Goal: Check status: Check status

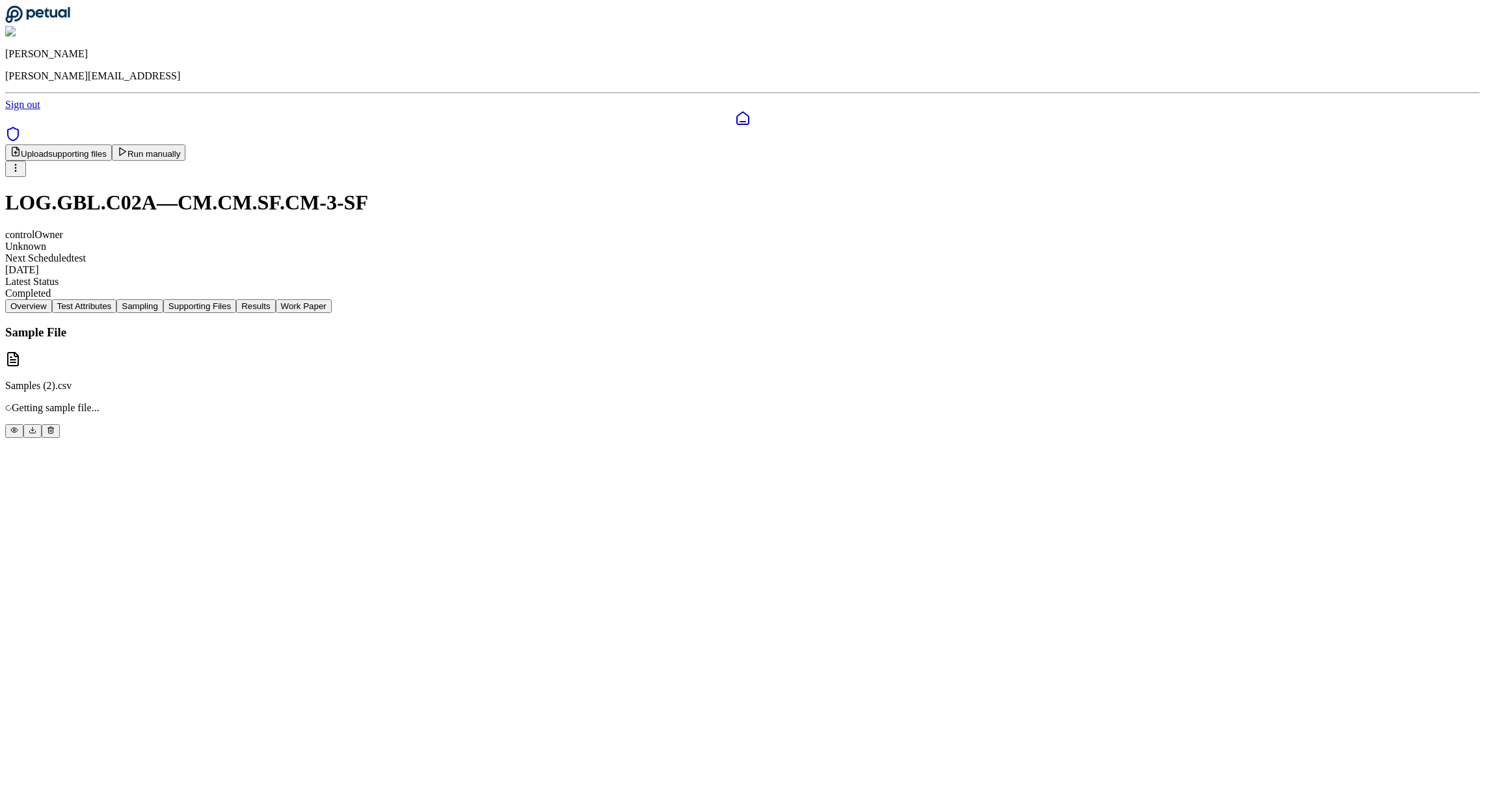
click at [236, 299] on button "Supporting Files" at bounding box center [199, 306] width 73 height 14
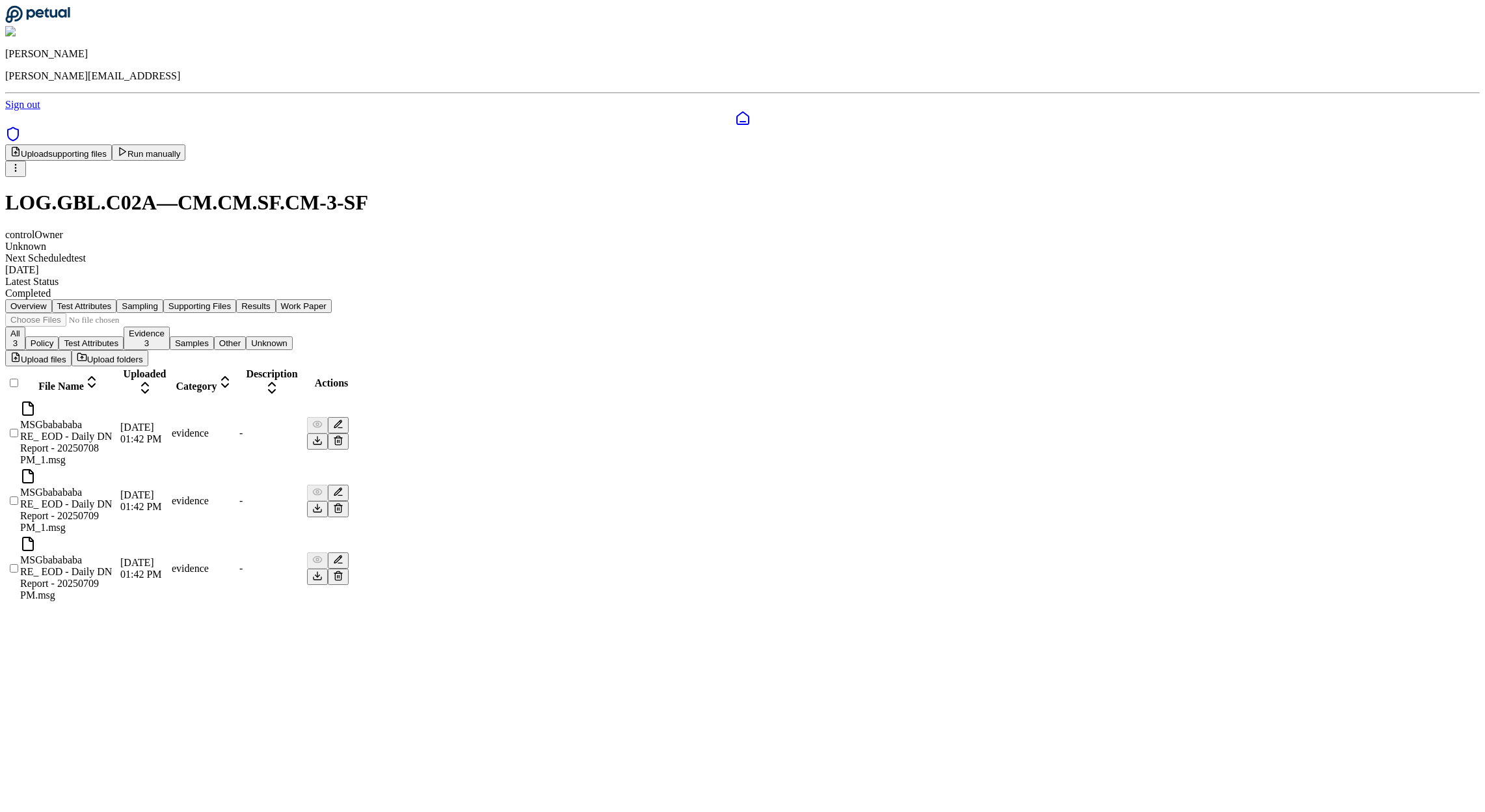
click at [340, 436] on icon at bounding box center [338, 436] width 4 height 2
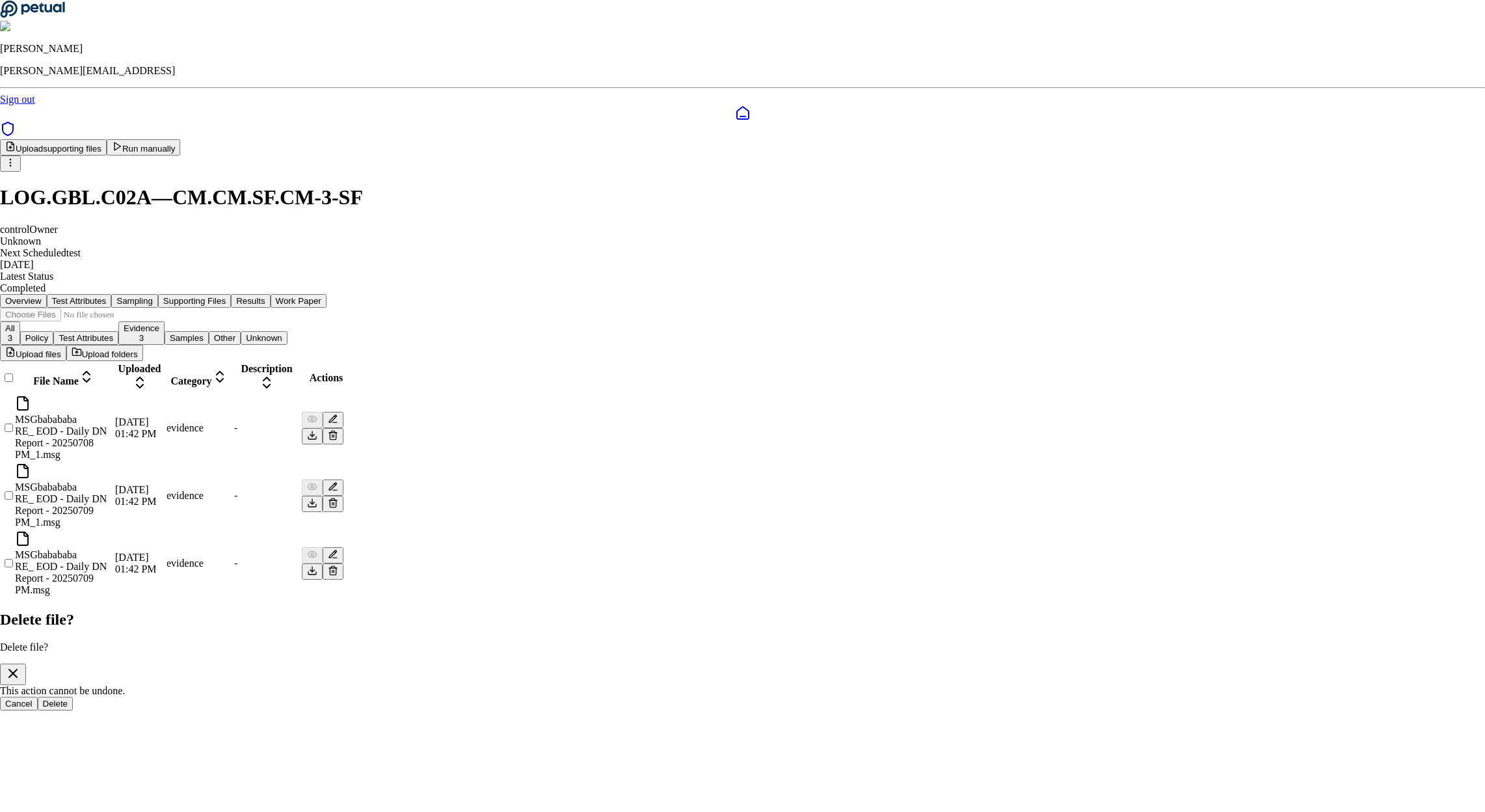
click at [73, 697] on button "Delete" at bounding box center [55, 703] width 36 height 14
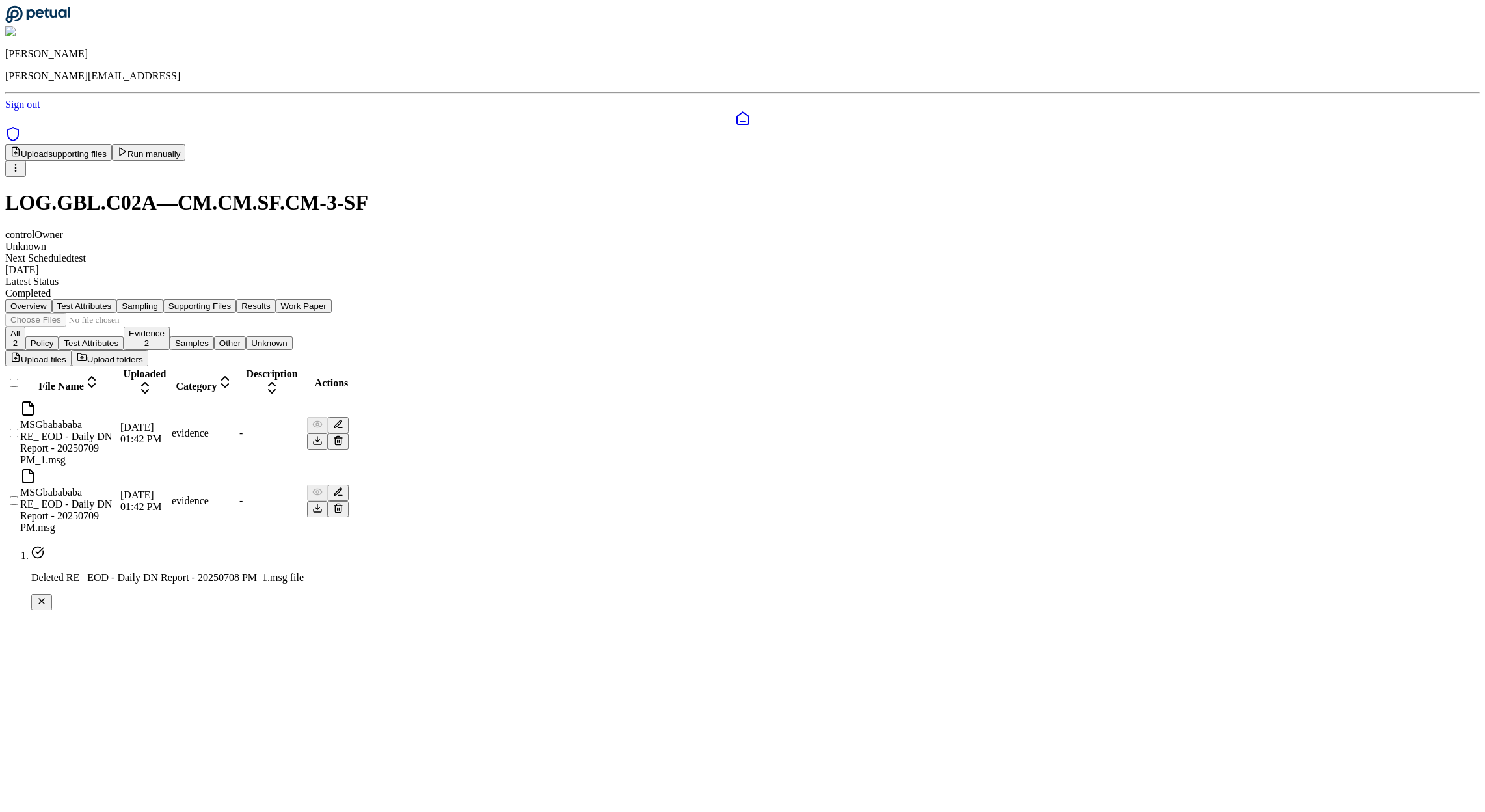
click at [340, 438] on icon at bounding box center [338, 441] width 6 height 7
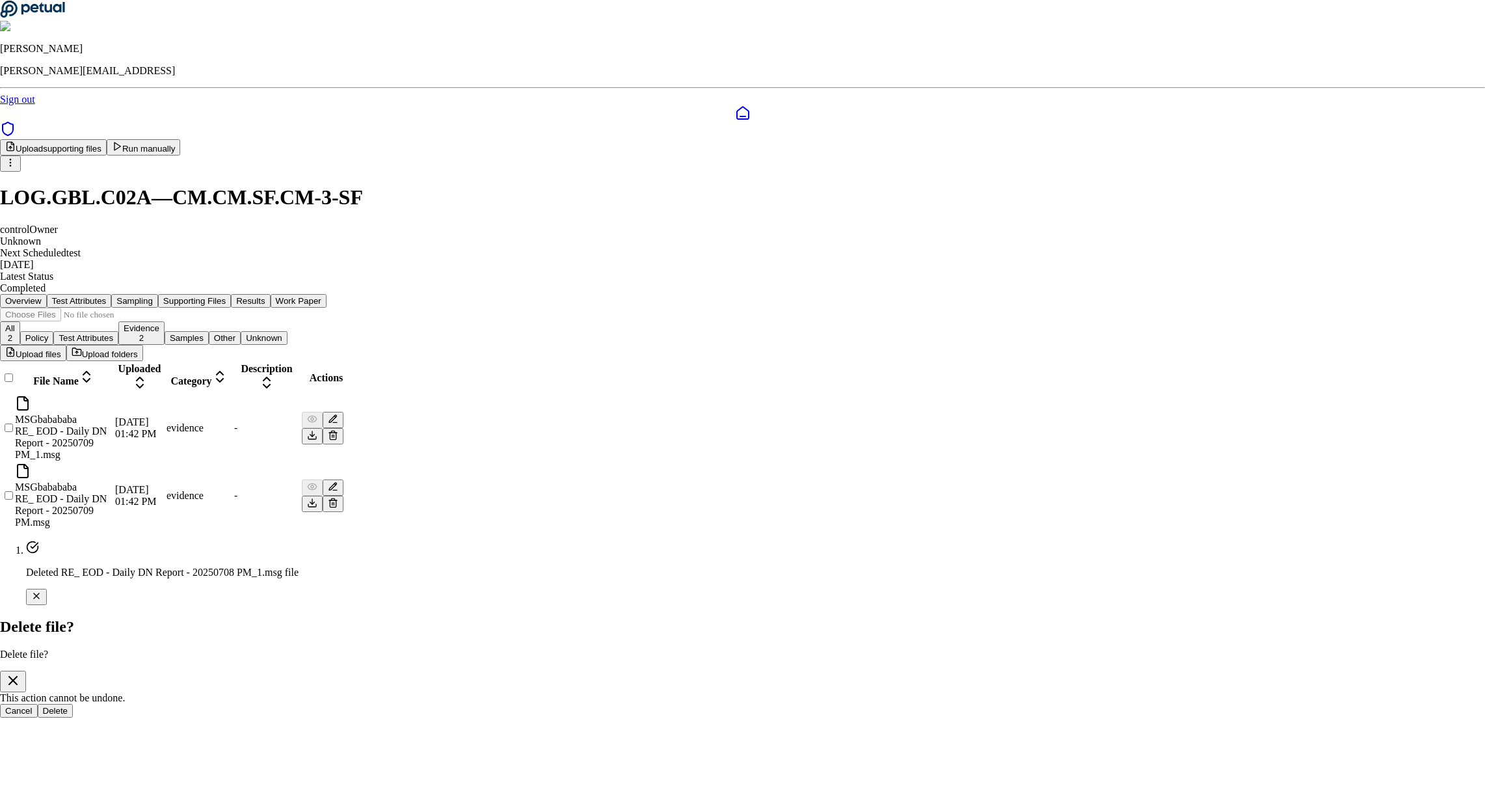
click at [73, 704] on button "Delete" at bounding box center [55, 710] width 36 height 14
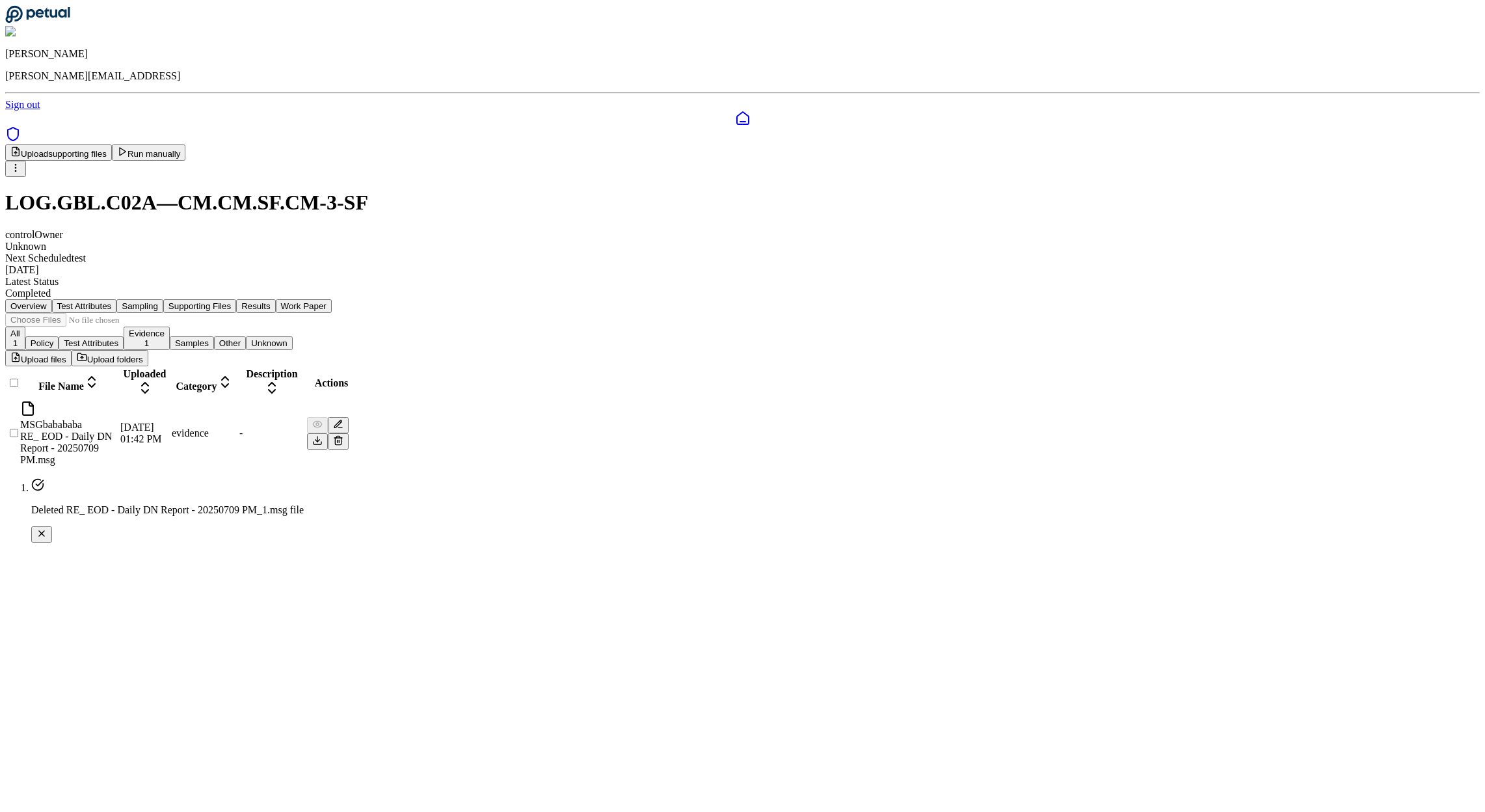
click at [339, 440] on line at bounding box center [339, 441] width 0 height 3
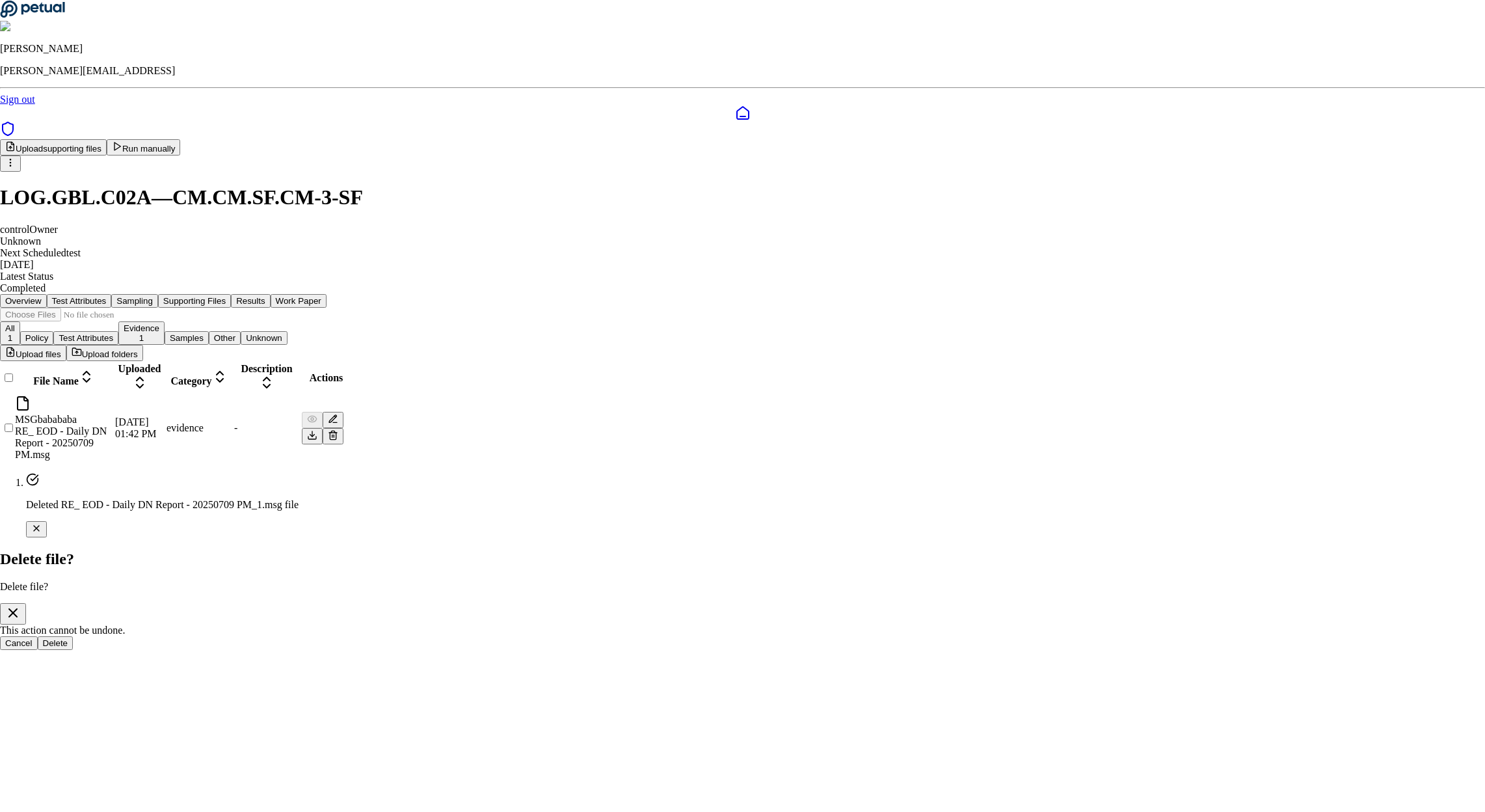
click at [73, 636] on button "Delete" at bounding box center [55, 643] width 36 height 14
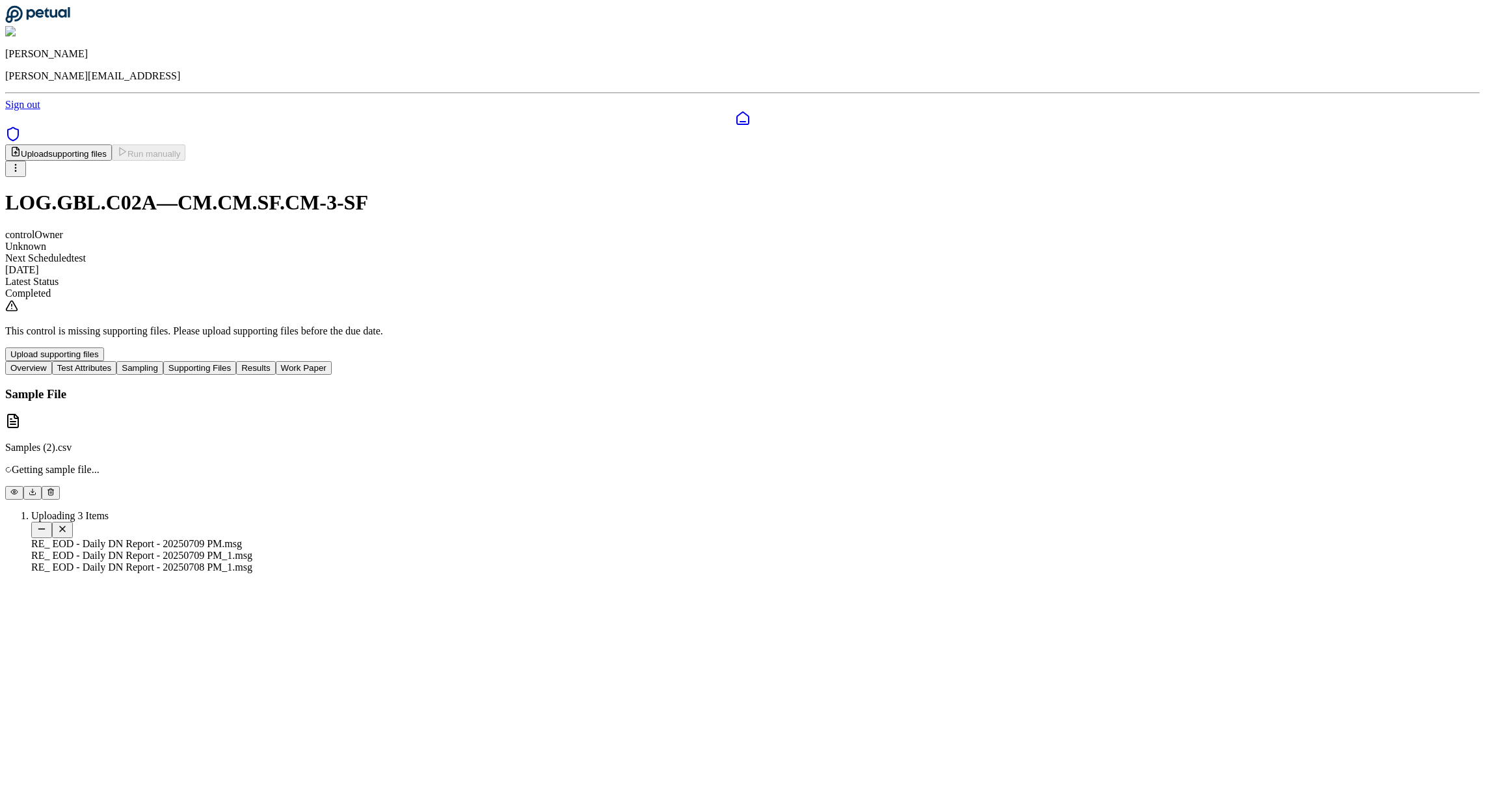
click at [163, 361] on button "Sampling" at bounding box center [140, 367] width 47 height 14
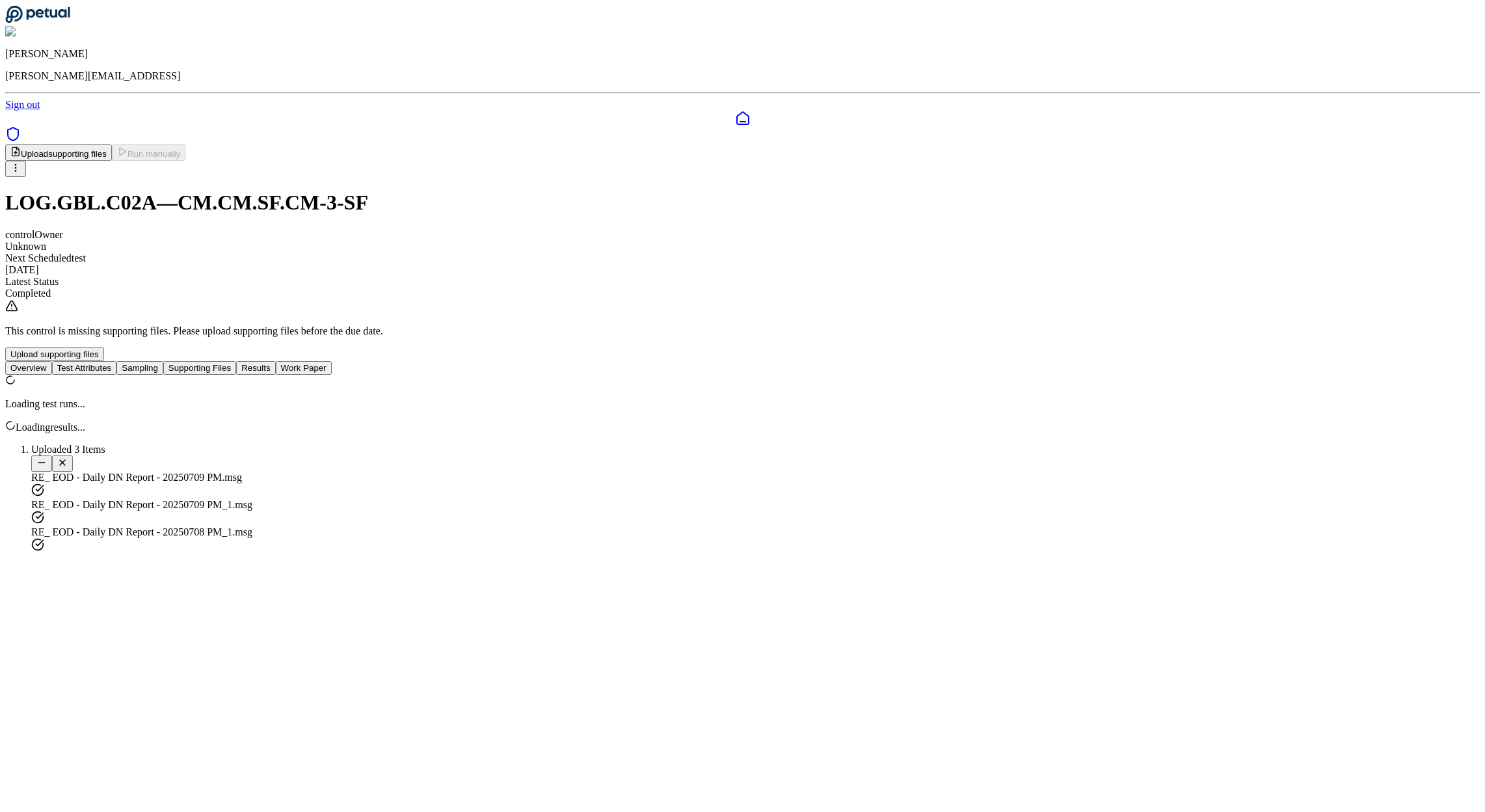
click at [275, 361] on button "Results" at bounding box center [256, 367] width 39 height 14
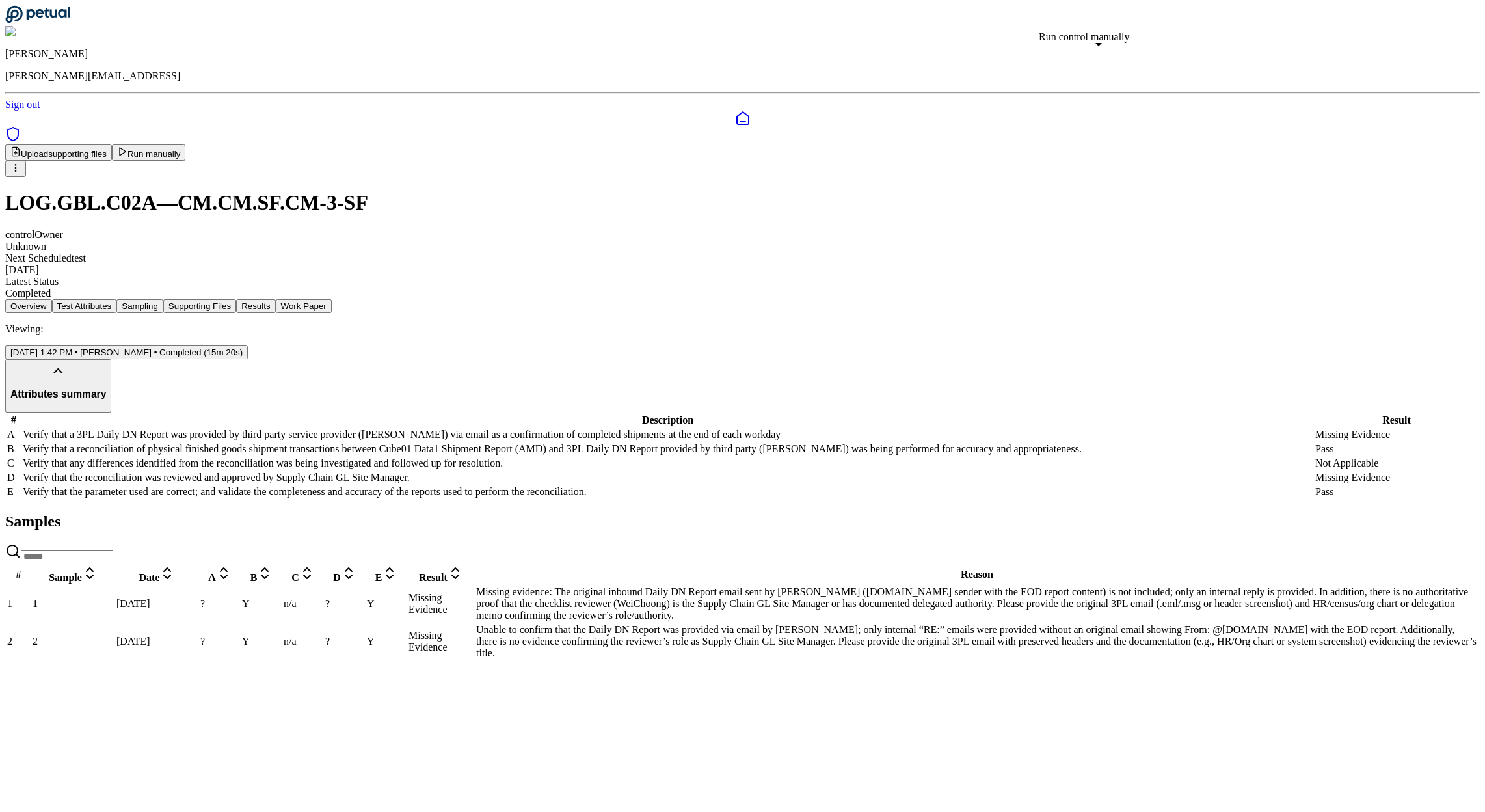
click at [186, 145] on button "Run manually" at bounding box center [148, 153] width 74 height 17
click at [186, 426] on div "Overview Test Attributes Sampling Supporting Files Results Work Paper Viewing: …" at bounding box center [742, 482] width 1474 height 361
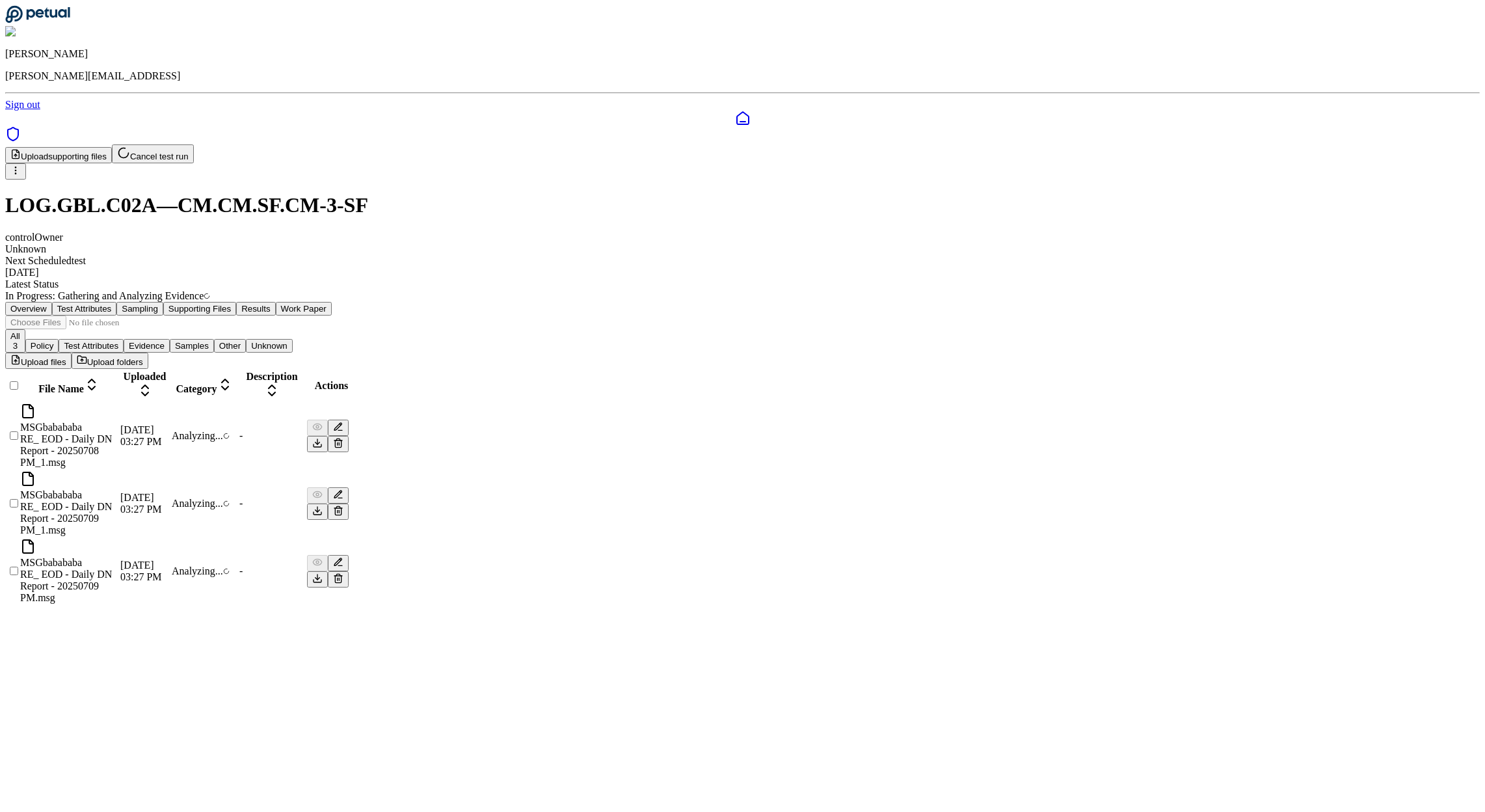
click at [236, 302] on button "Supporting Files" at bounding box center [199, 308] width 73 height 14
click at [275, 302] on button "Results" at bounding box center [256, 308] width 39 height 14
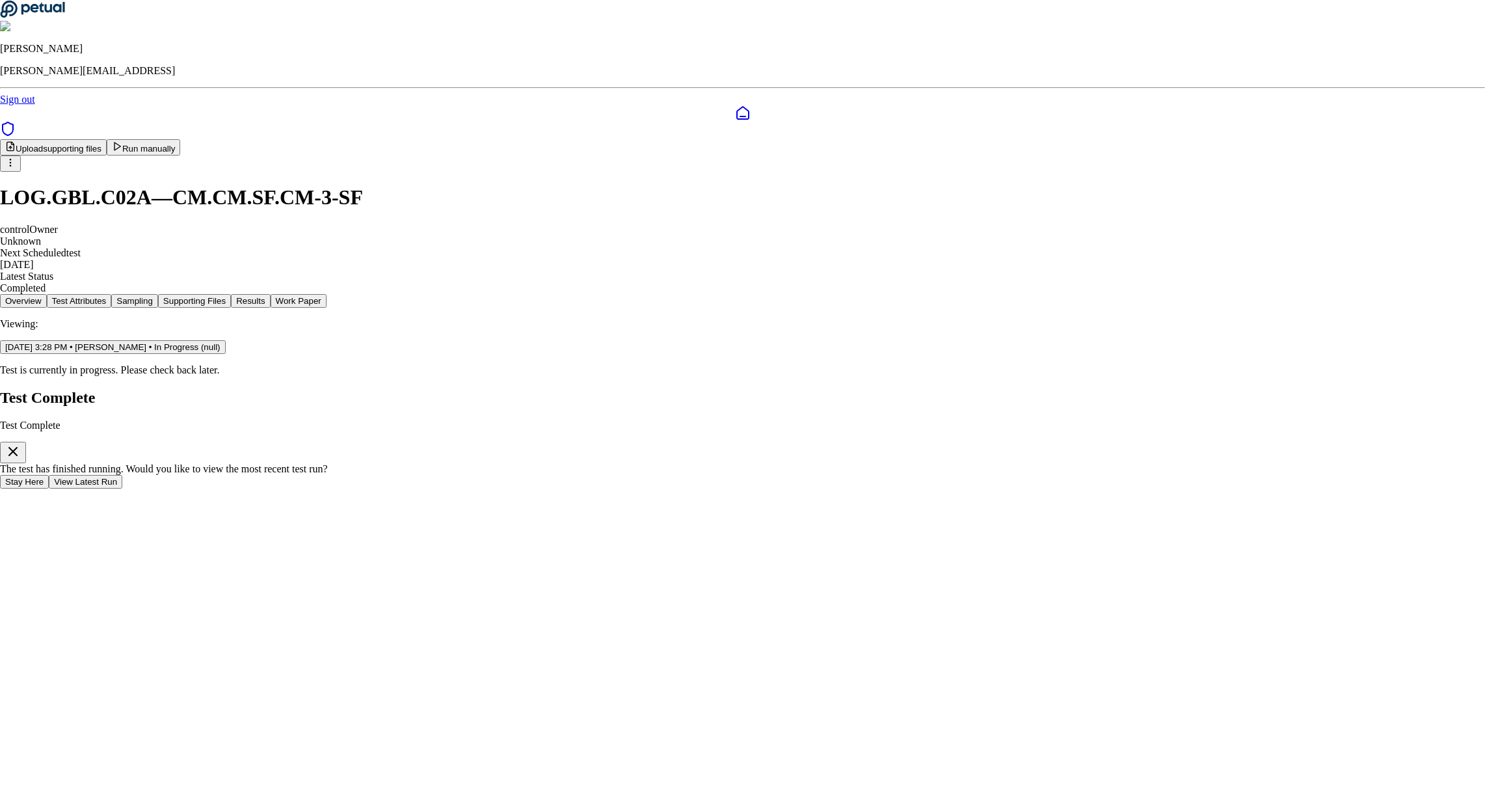
click at [122, 475] on button "View Latest Run" at bounding box center [86, 482] width 73 height 14
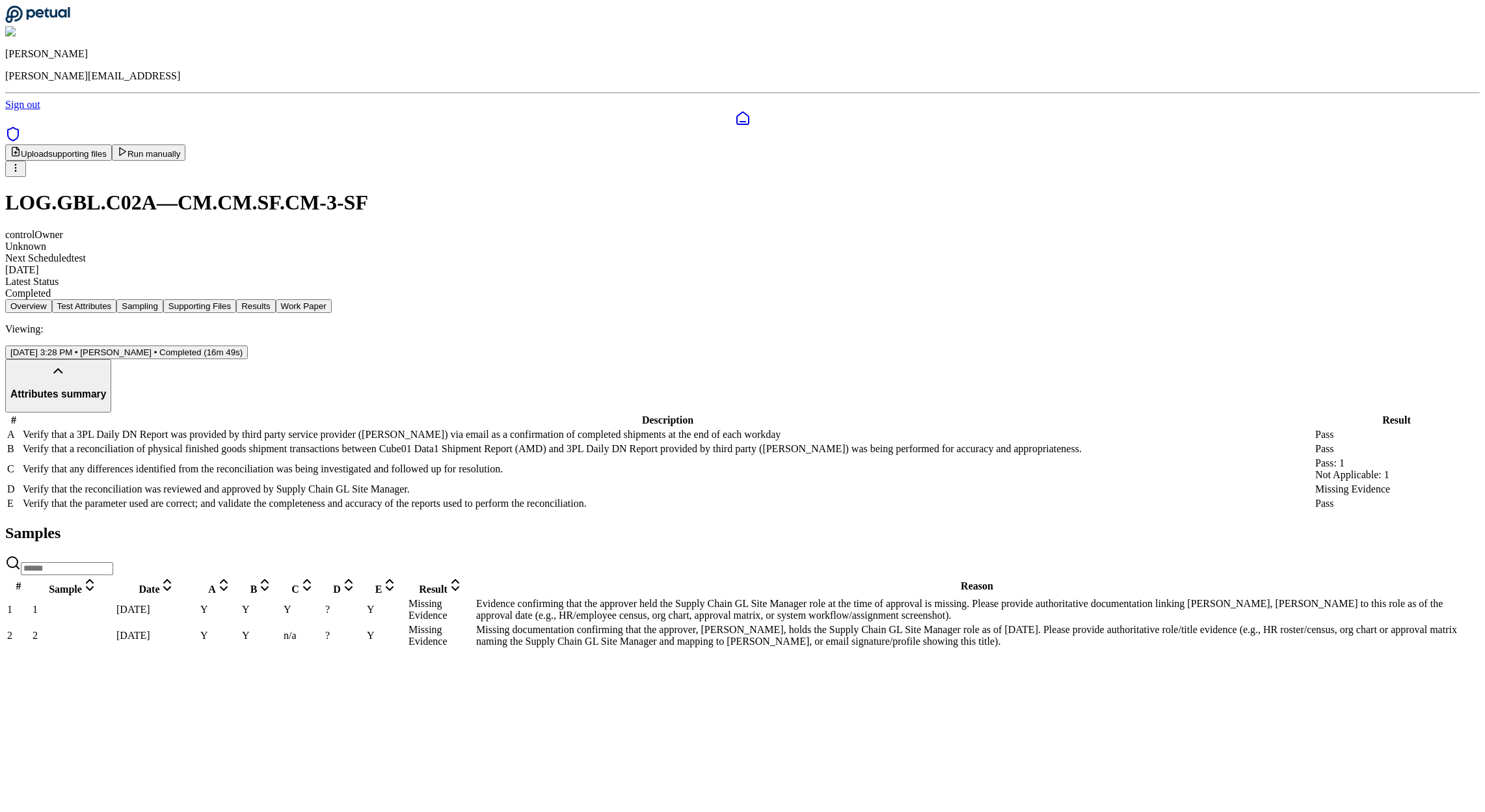
click at [292, 615] on span "Y" at bounding box center [287, 608] width 8 height 11
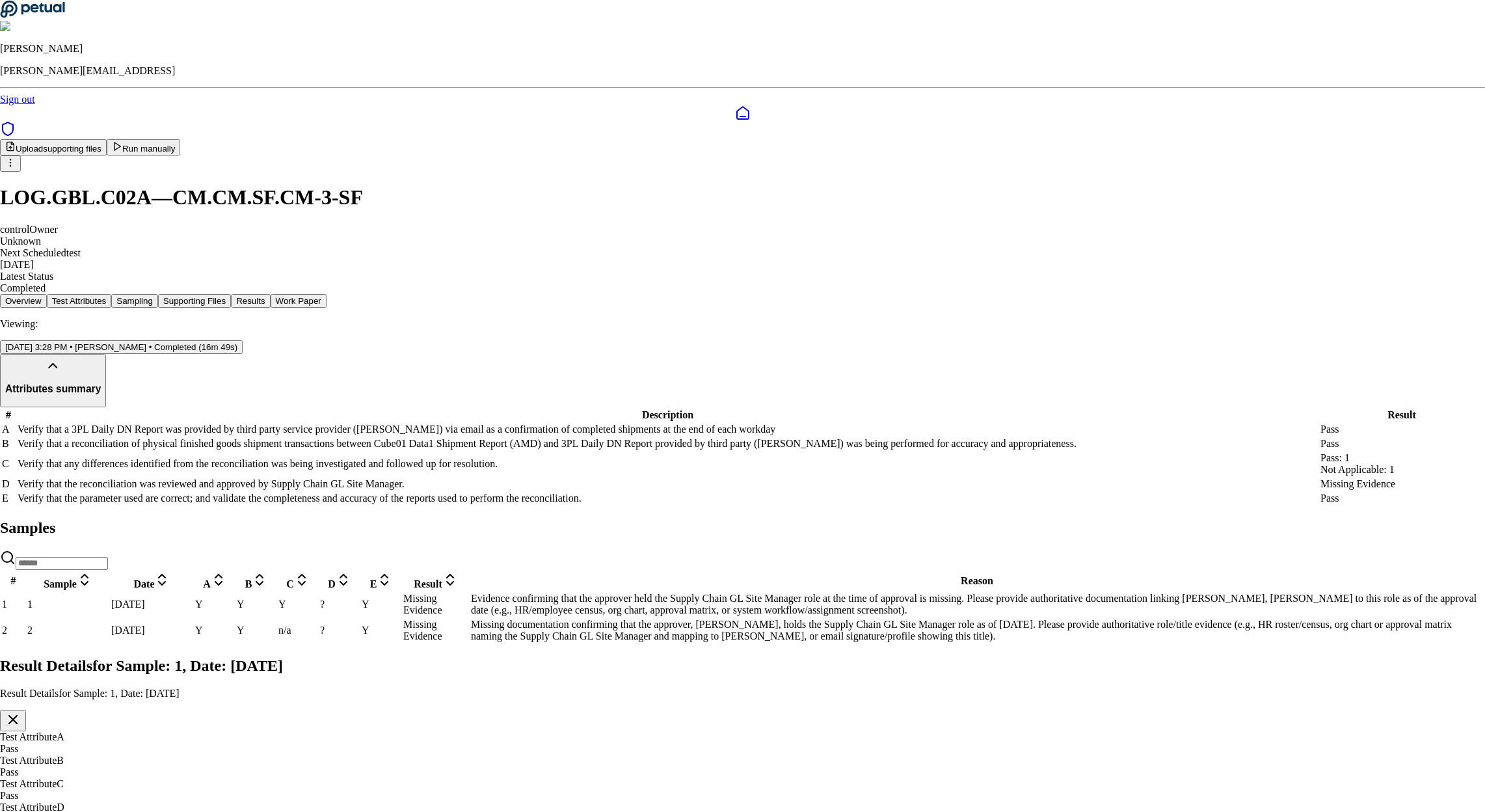
click at [116, 811] on div "Missing Evidence" at bounding box center [742, 818] width 1485 height 12
click at [26, 710] on button "button" at bounding box center [13, 721] width 26 height 22
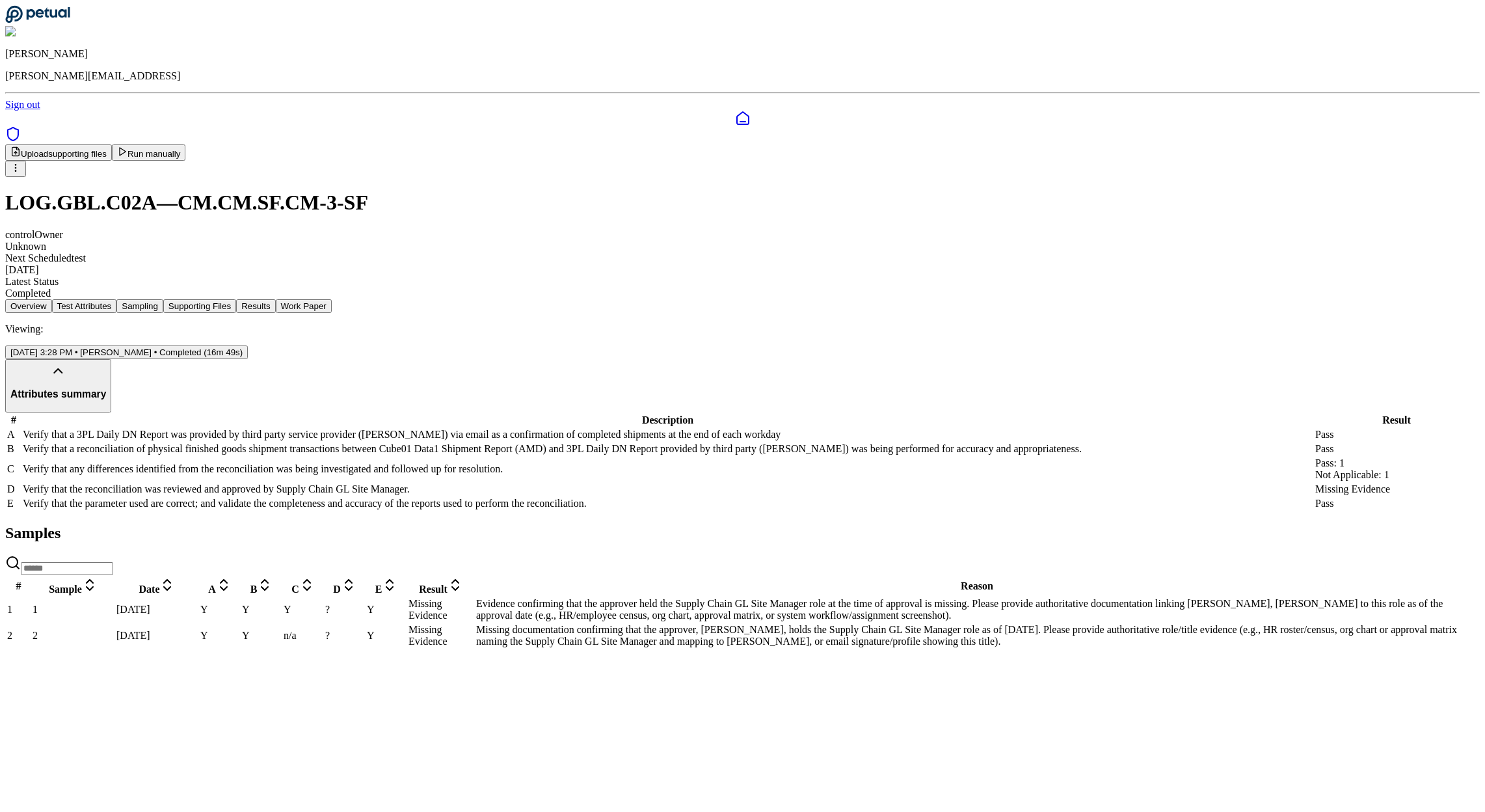
click at [297, 641] on span "n/a" at bounding box center [290, 635] width 13 height 11
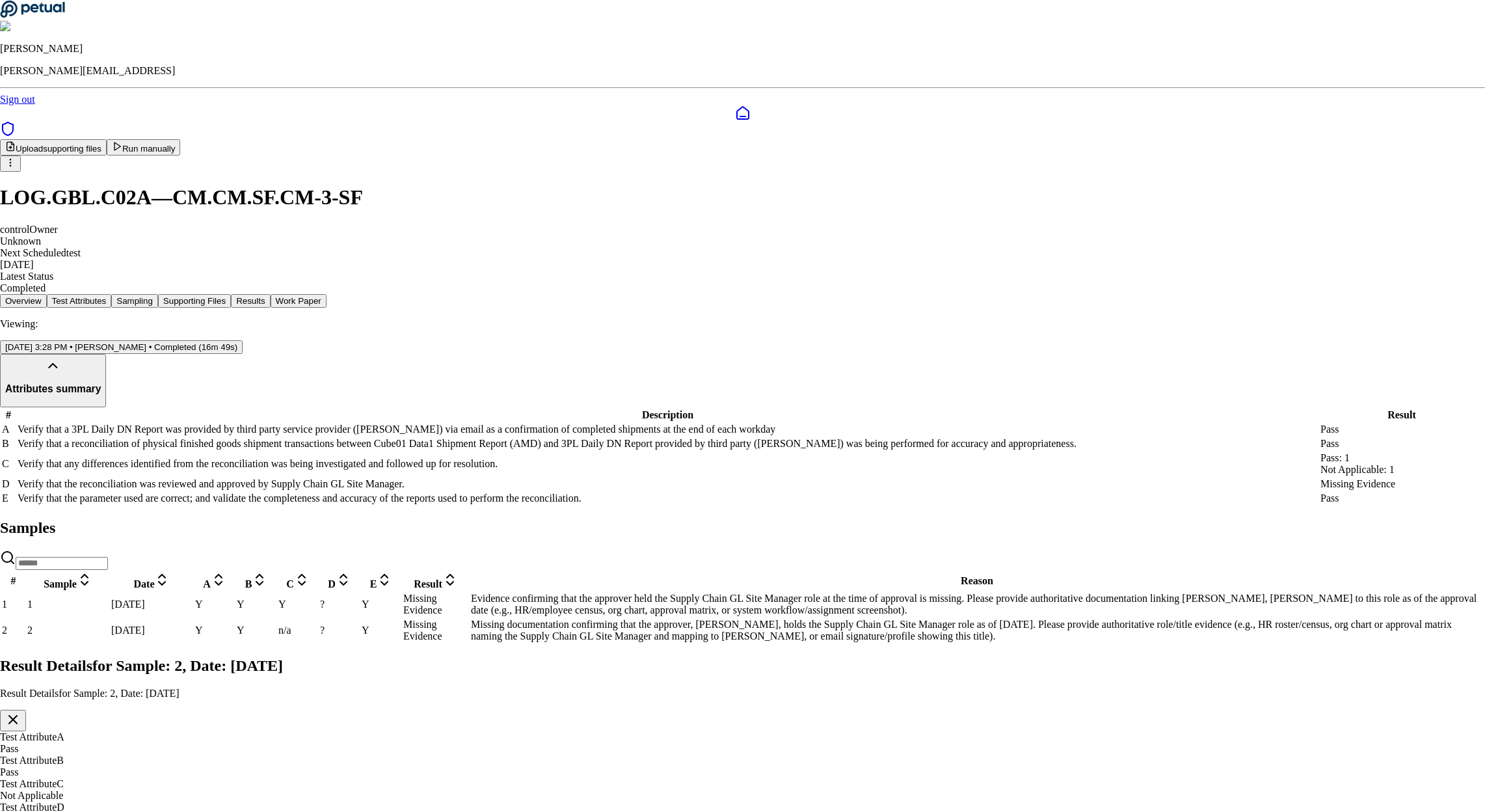
click at [21, 711] on icon "button" at bounding box center [13, 719] width 16 height 16
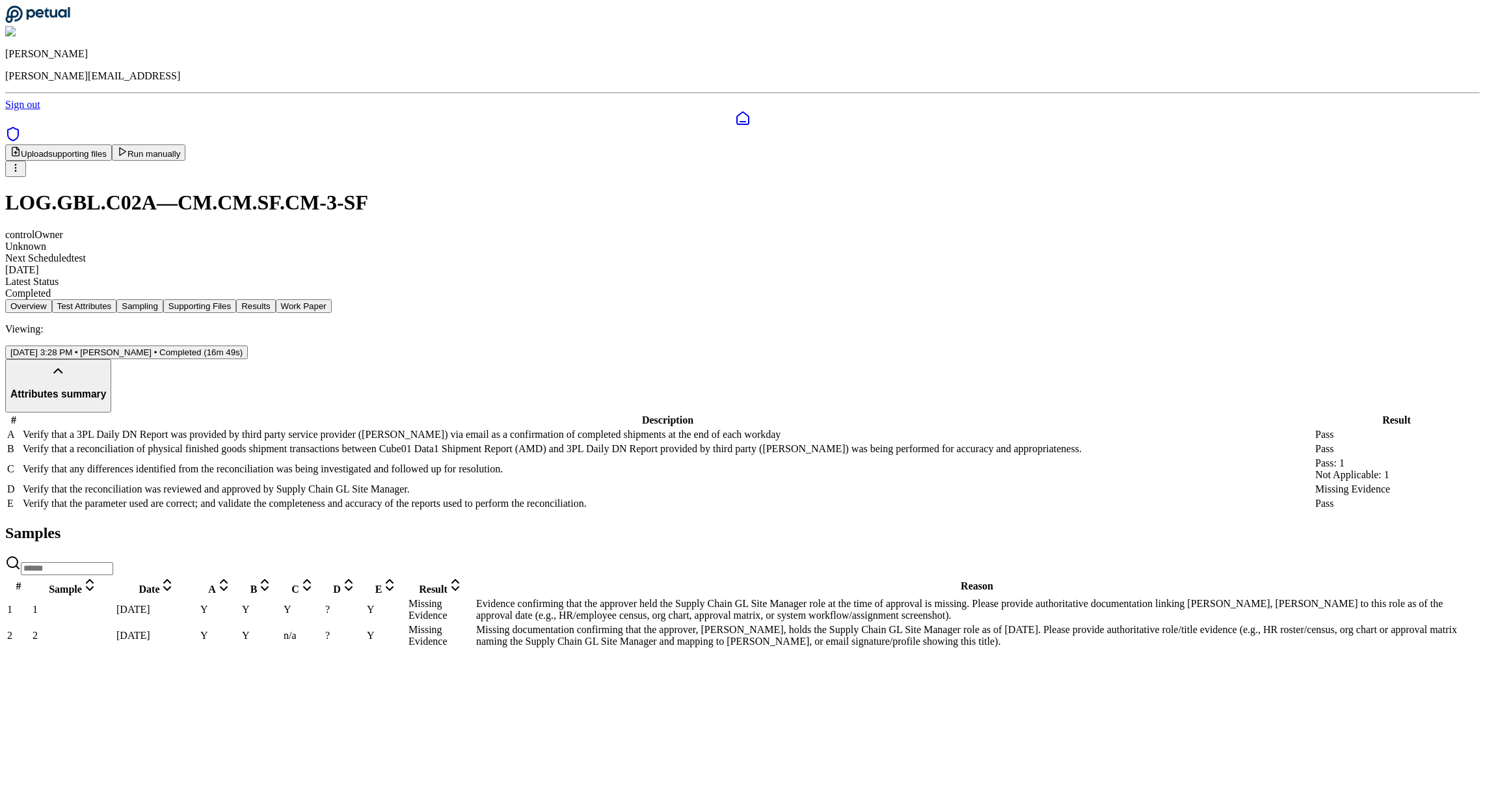
click at [208, 615] on span "Y" at bounding box center [204, 608] width 8 height 11
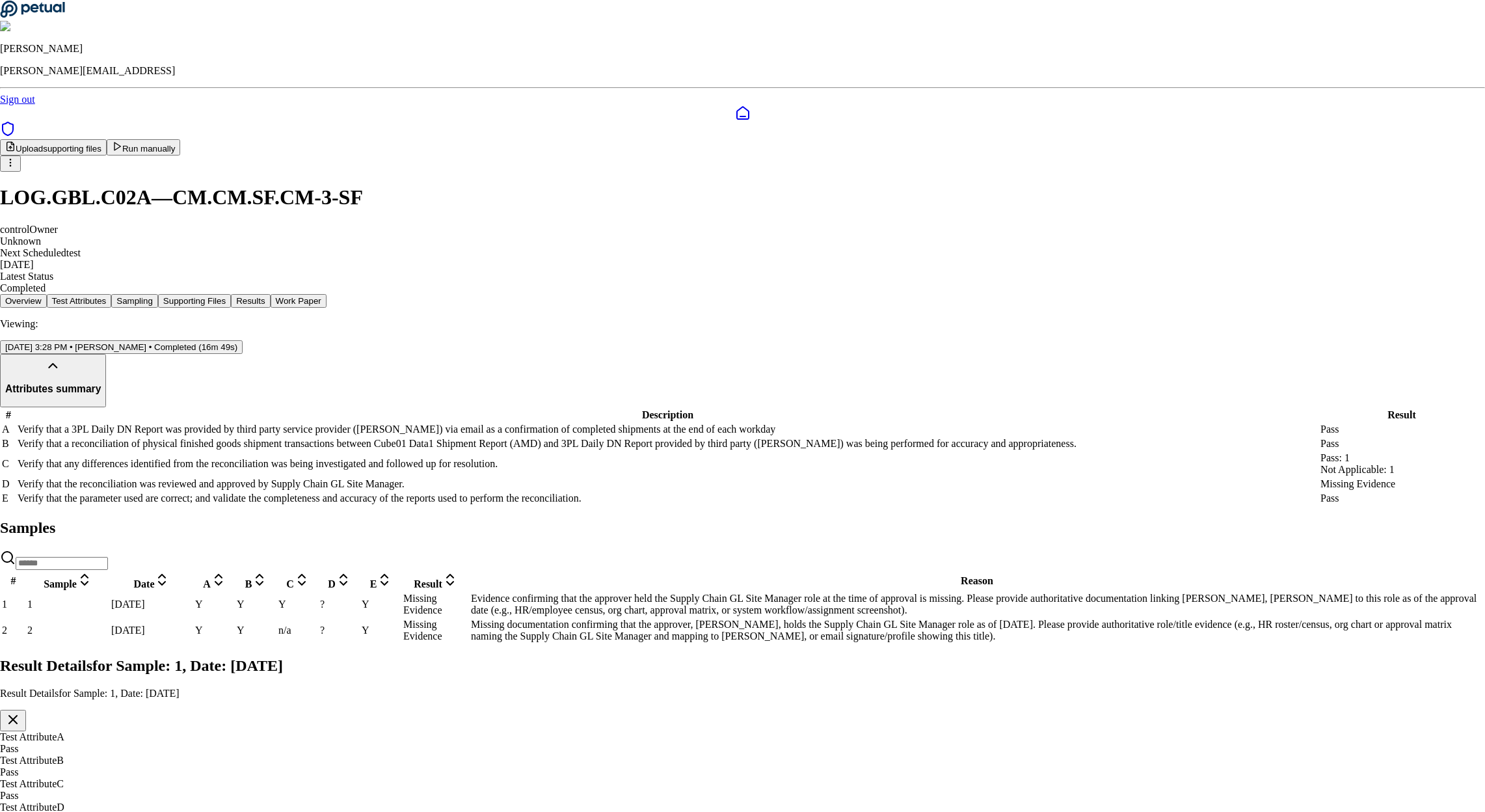
drag, startPoint x: 544, startPoint y: 412, endPoint x: 746, endPoint y: 437, distance: 203.5
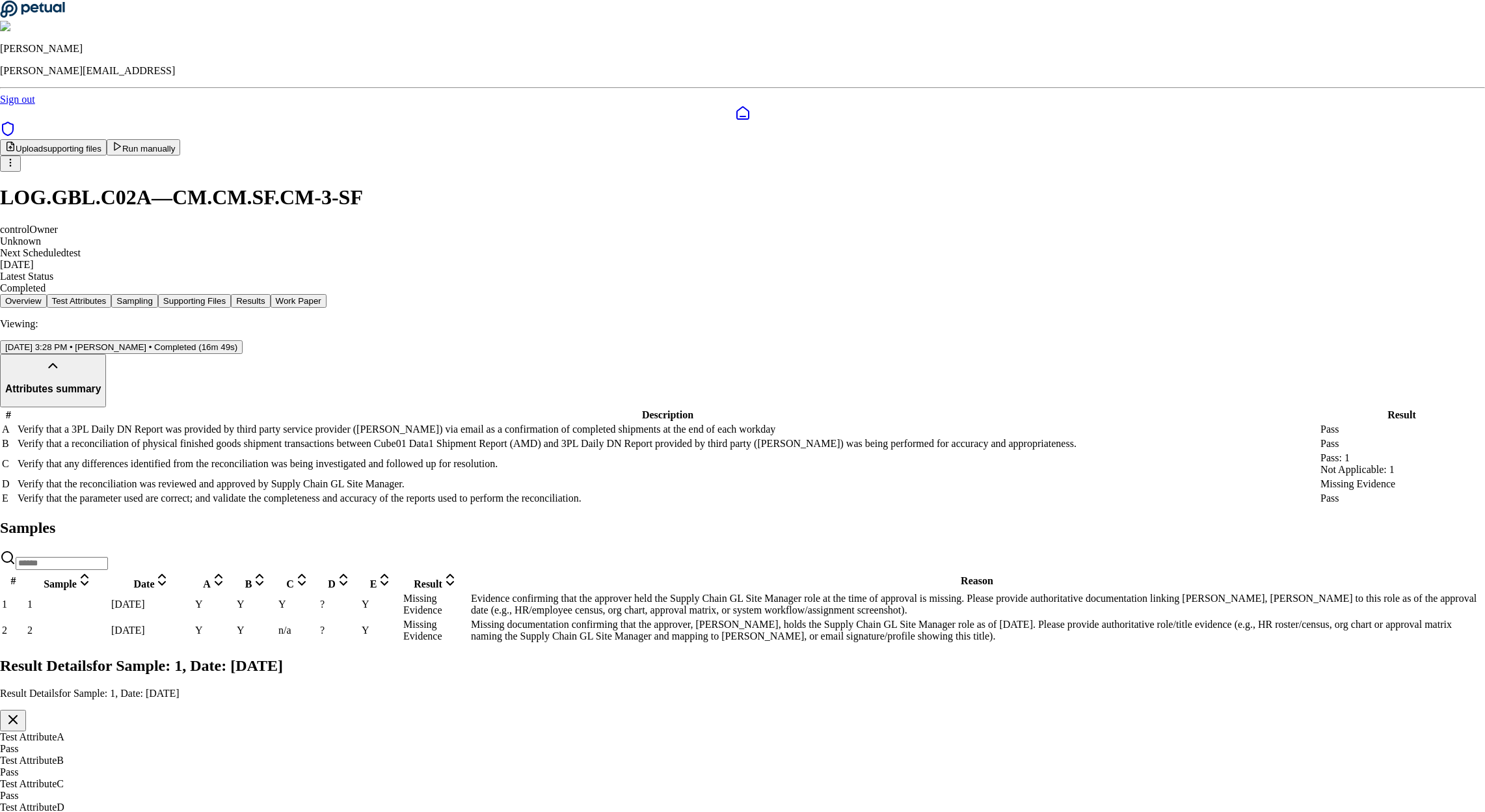
drag, startPoint x: 867, startPoint y: 562, endPoint x: 529, endPoint y: 479, distance: 348.0
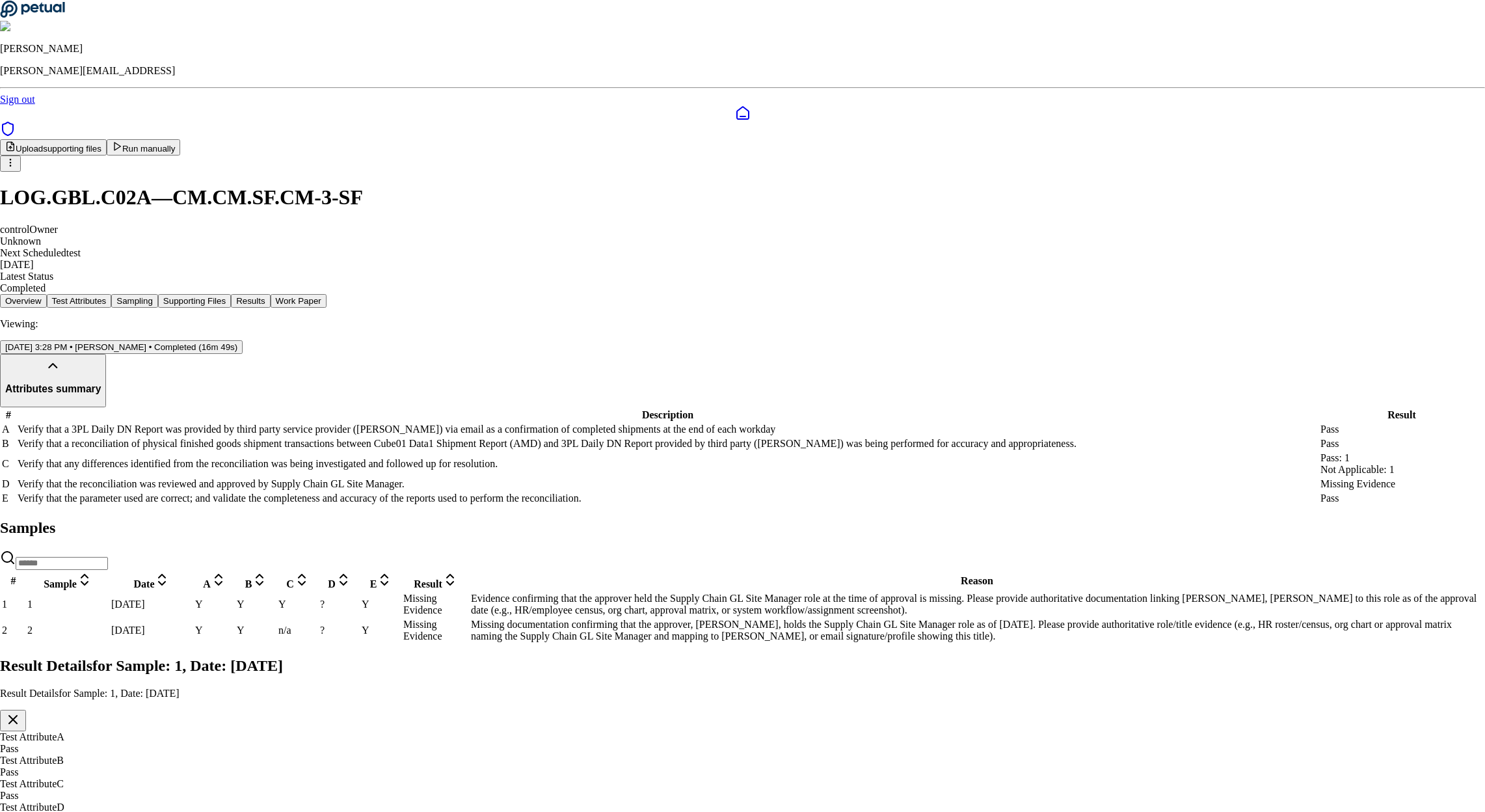
scroll to position [0, 0]
click at [21, 711] on icon "button" at bounding box center [13, 719] width 16 height 16
